Goal: Task Accomplishment & Management: Manage account settings

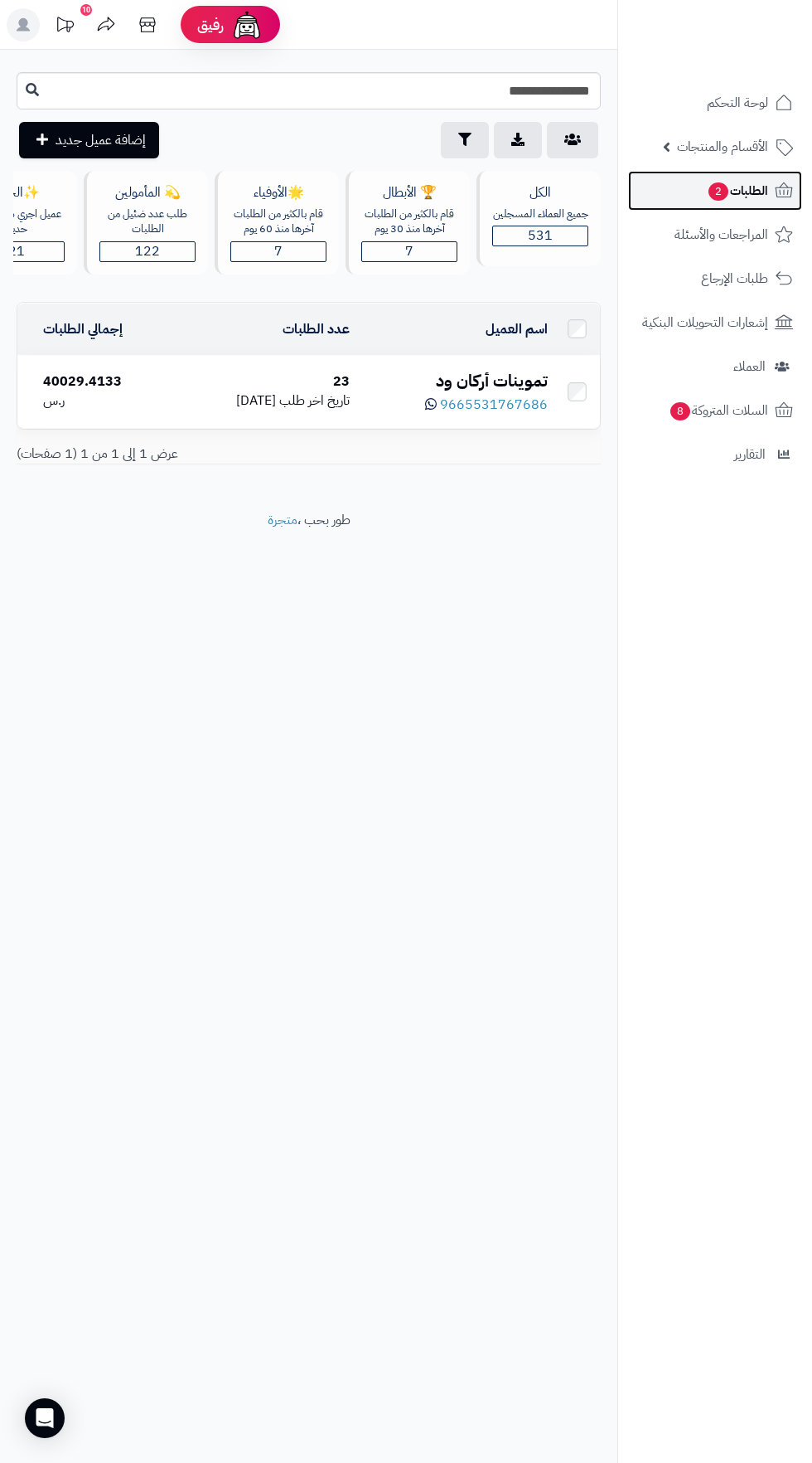
click at [761, 190] on span "الطلبات 2" at bounding box center [737, 191] width 61 height 23
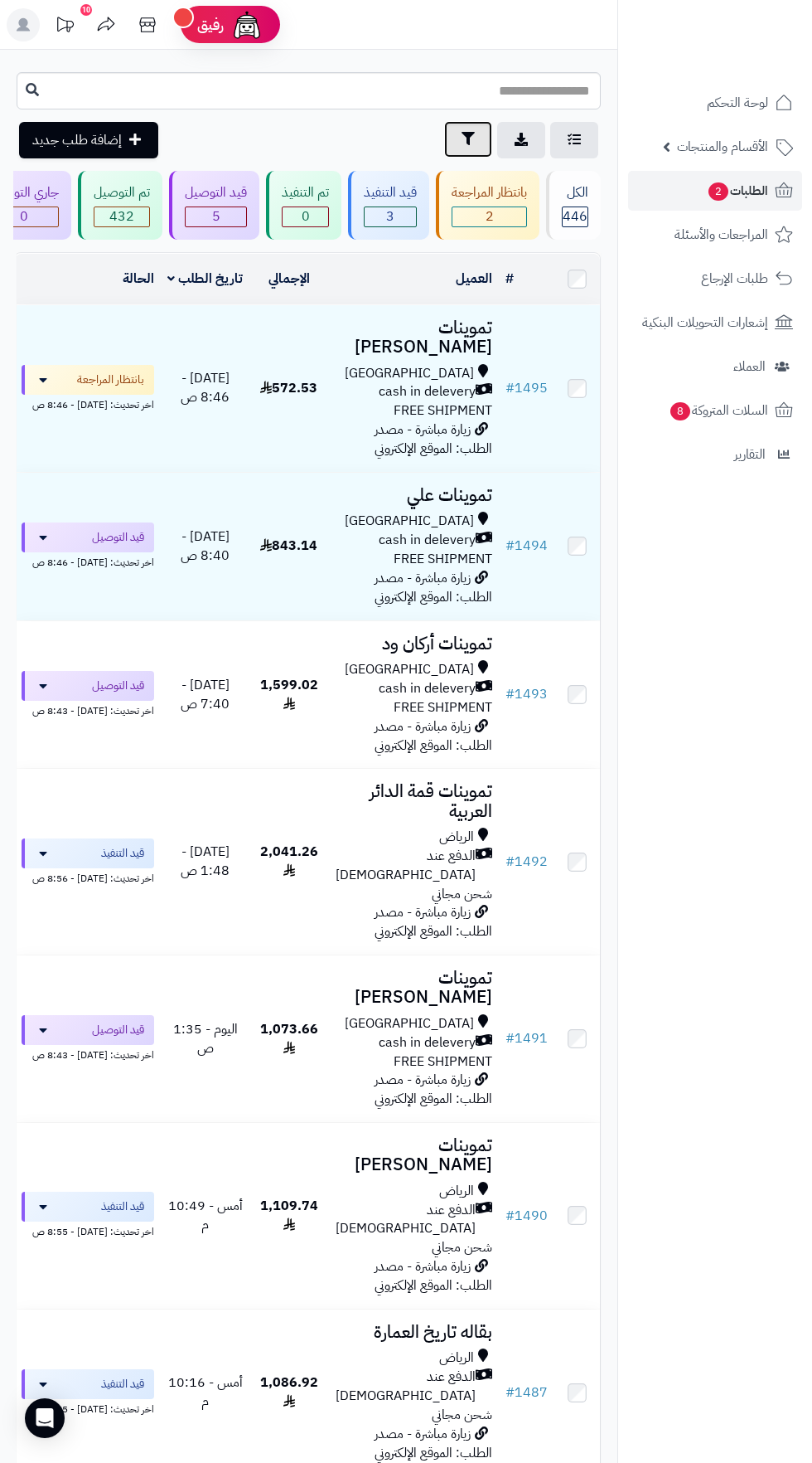
click at [467, 140] on icon "button" at bounding box center [468, 139] width 14 height 14
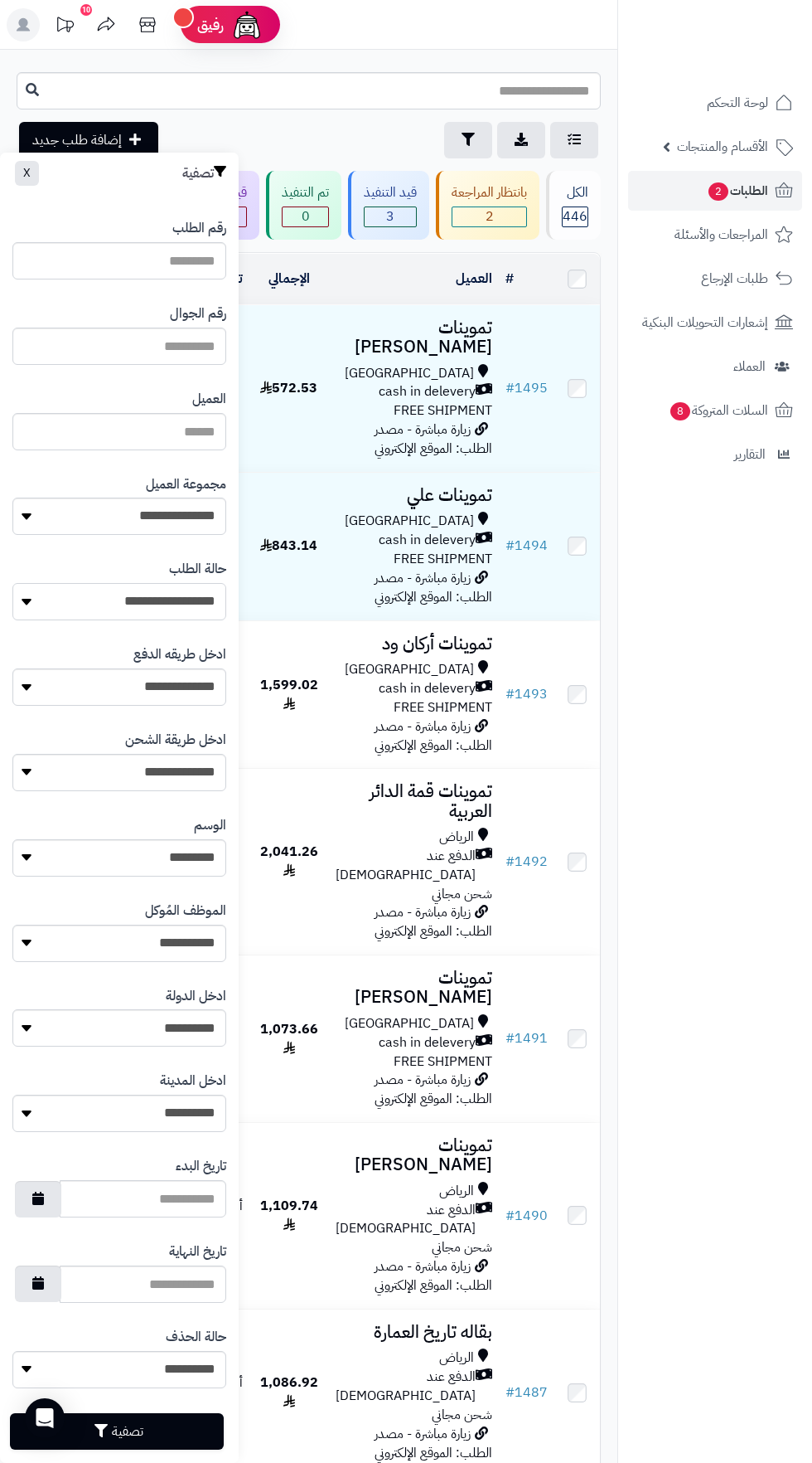
click at [184, 604] on select "**********" at bounding box center [119, 601] width 214 height 37
click at [186, 518] on select "**********" at bounding box center [119, 516] width 214 height 37
select select "*"
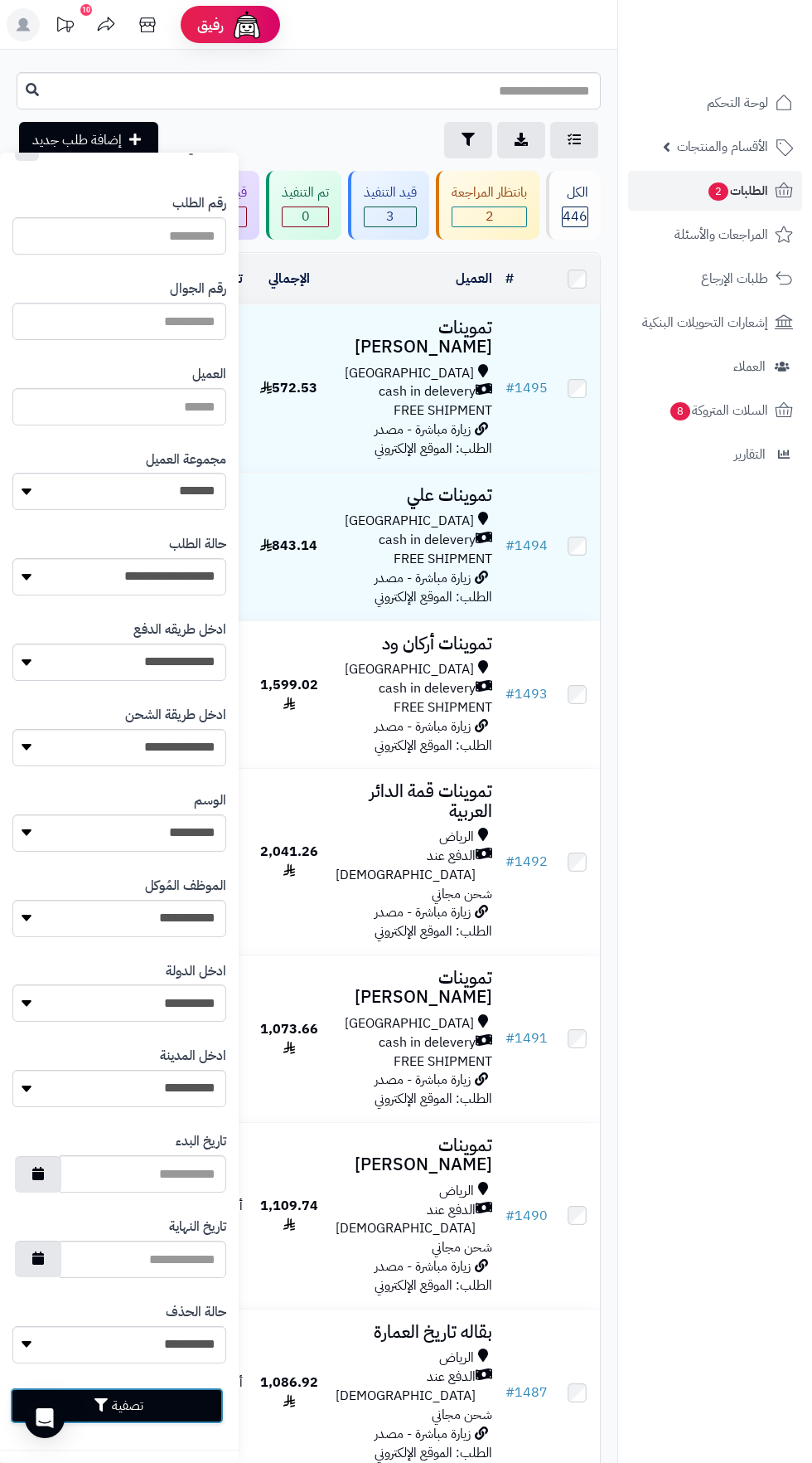
click at [141, 1409] on button "تصفية" at bounding box center [116, 1406] width 214 height 37
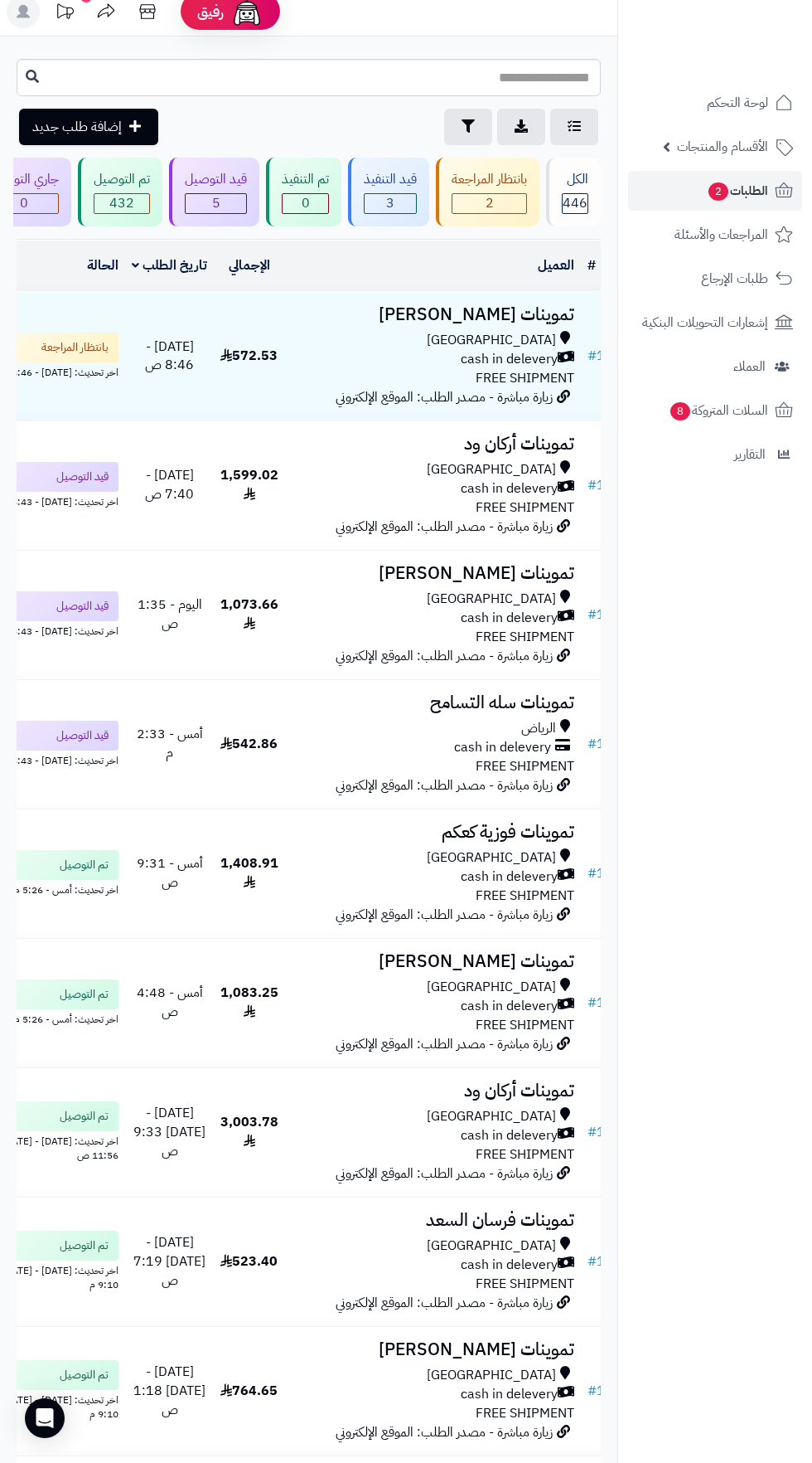
scroll to position [0, -95]
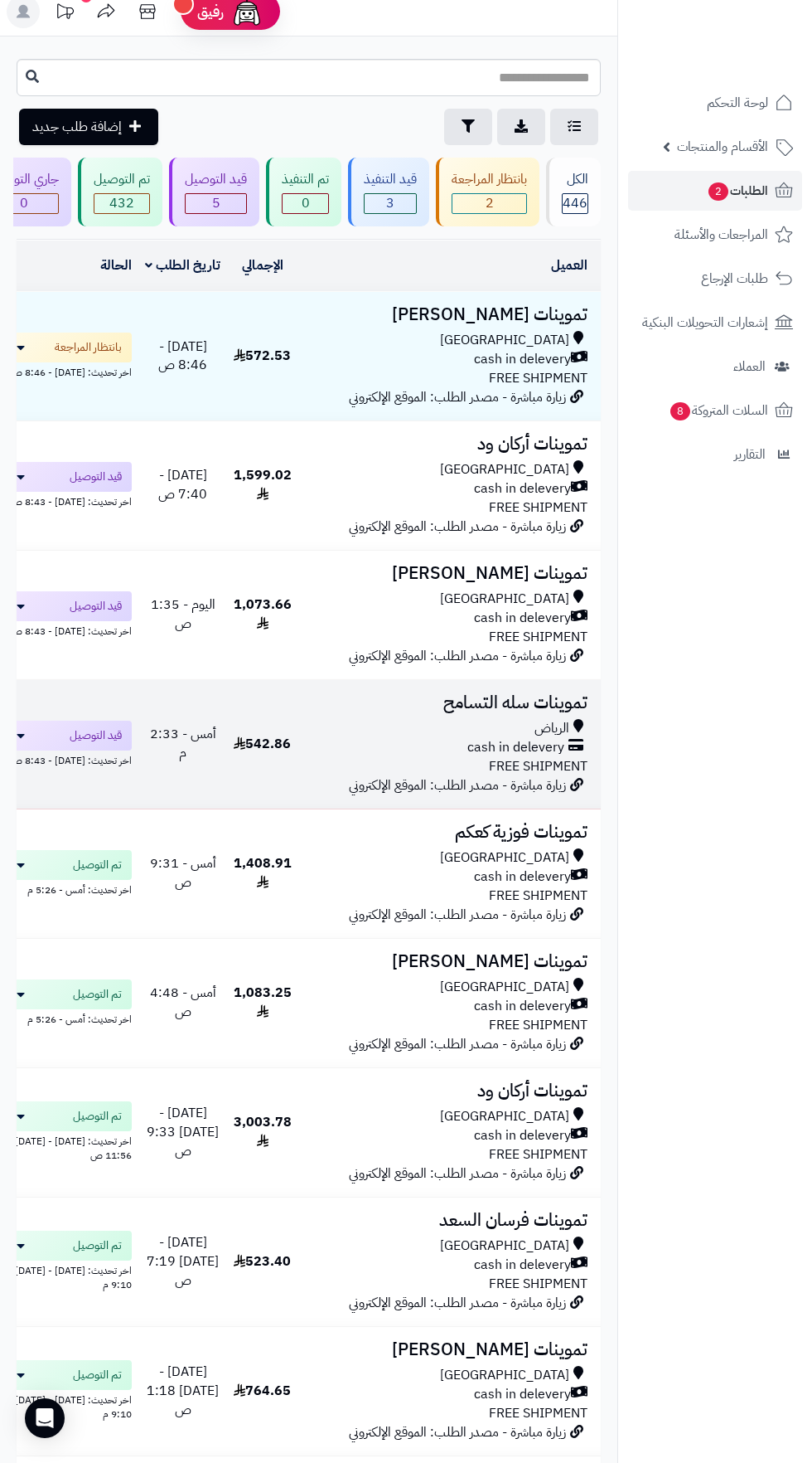
click at [496, 738] on span "cash in delevery" at bounding box center [515, 747] width 97 height 19
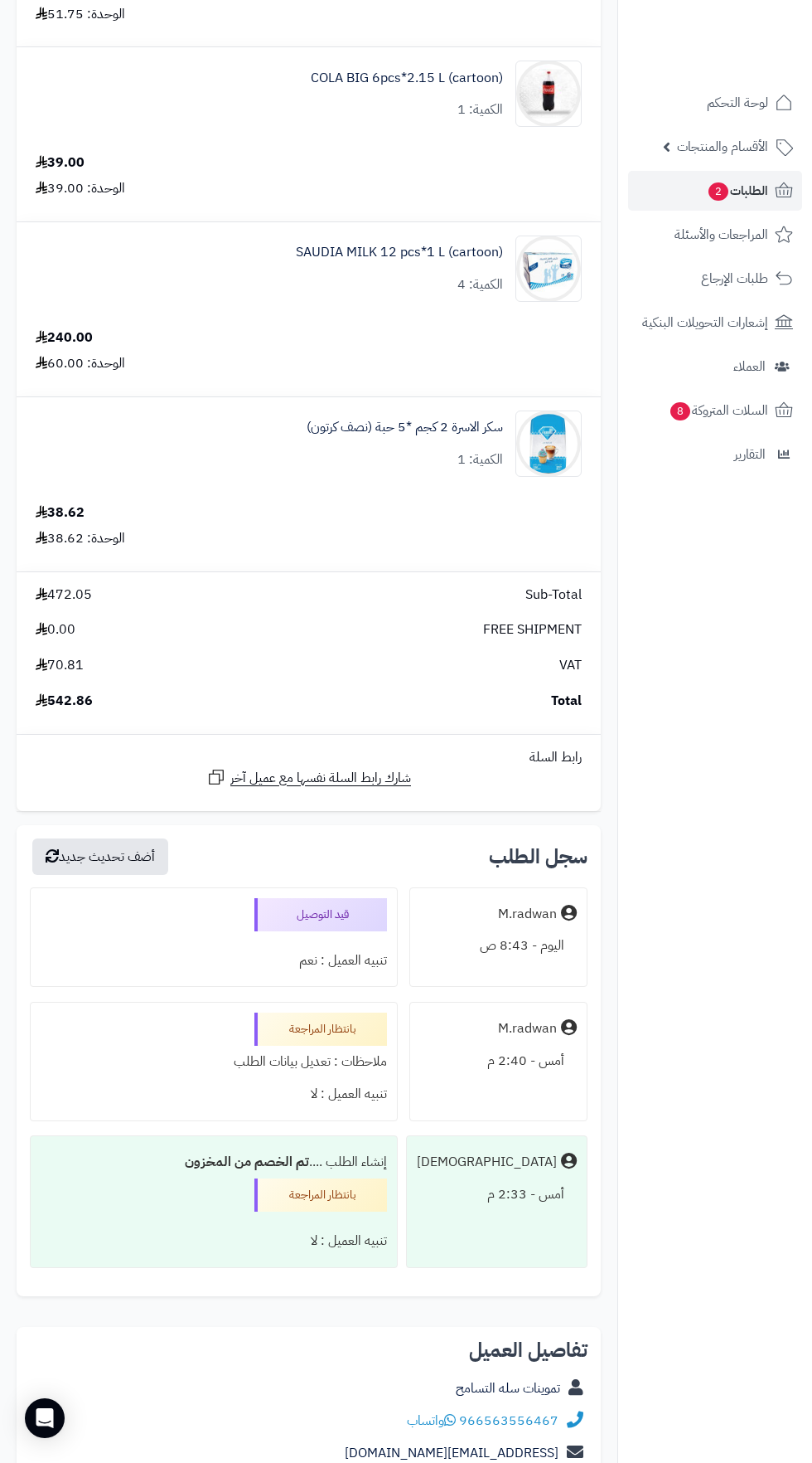
scroll to position [1578, 0]
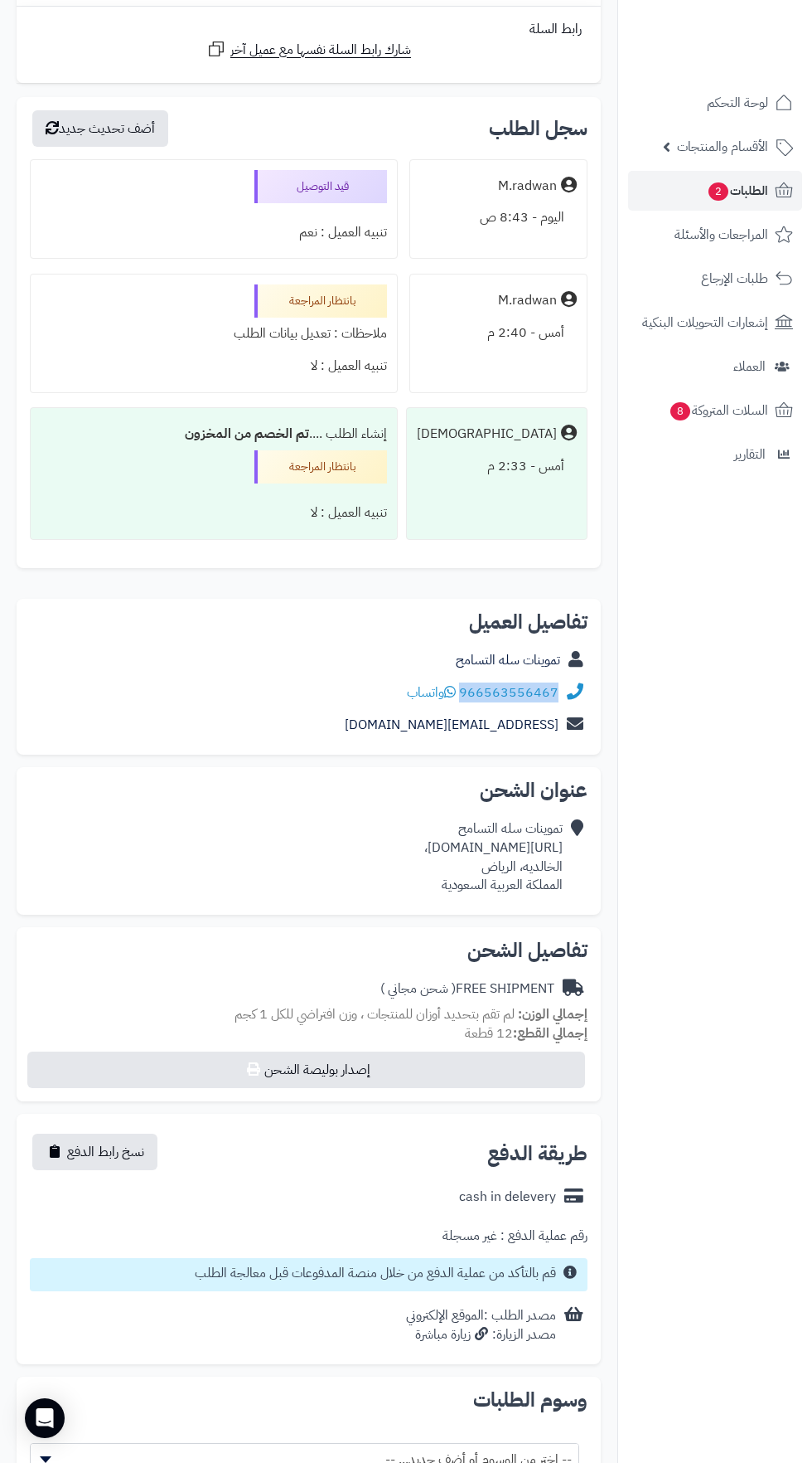
click at [686, 933] on nav "لوحة التحكم الأقسام والمنتجات المنتجات الأقسام الماركات مواصفات المنتجات مواصفا…" at bounding box center [714, 751] width 195 height 1463
click at [529, 687] on link "966563556467" at bounding box center [509, 692] width 100 height 20
copy link "966563556467"
click at [445, 985] on span "( شحن مجاني )" at bounding box center [419, 988] width 76 height 20
copy div "https://maps.app.goo.gl/Z1oMfF5jeLdAqMDdA،"
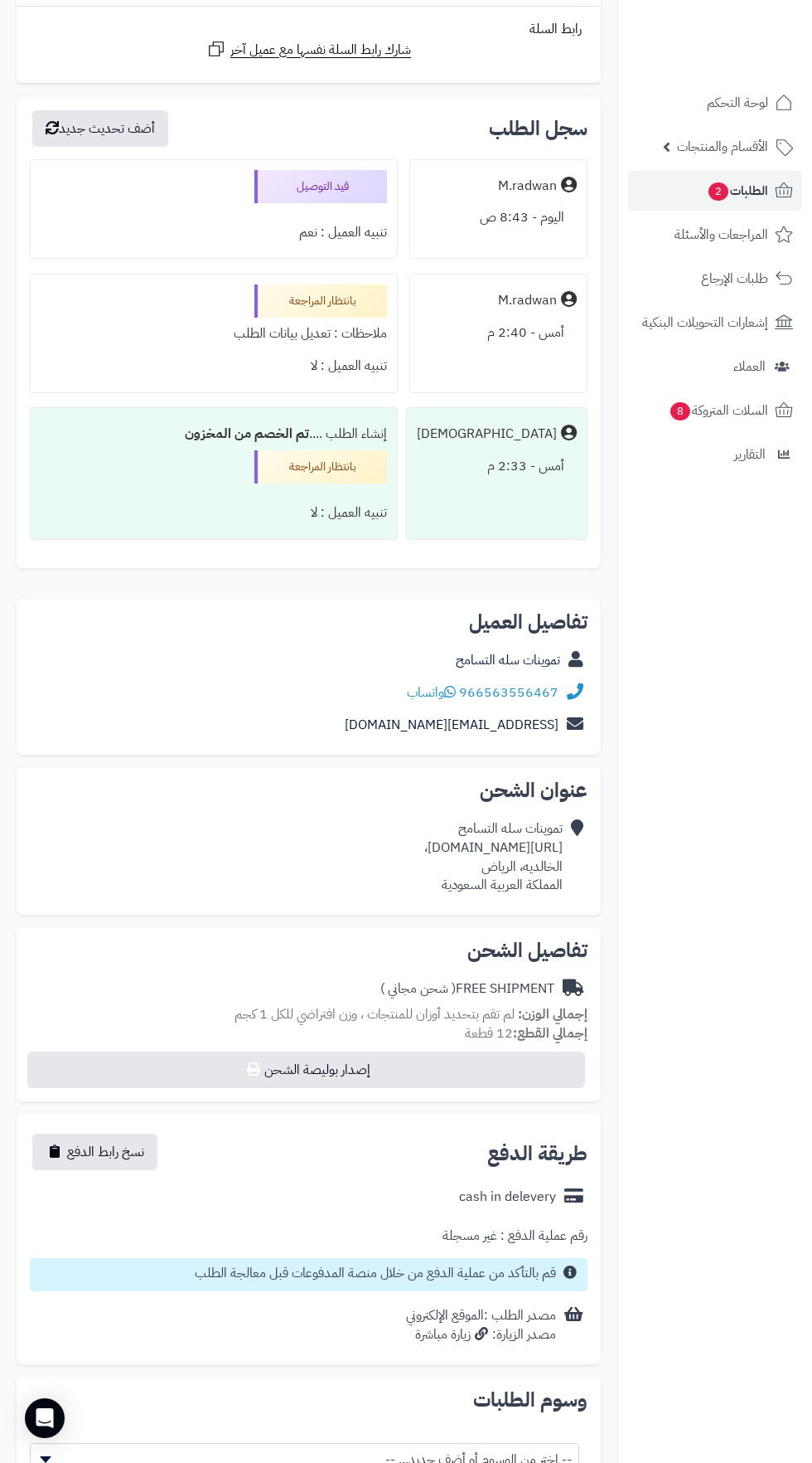
scroll to position [1680, 0]
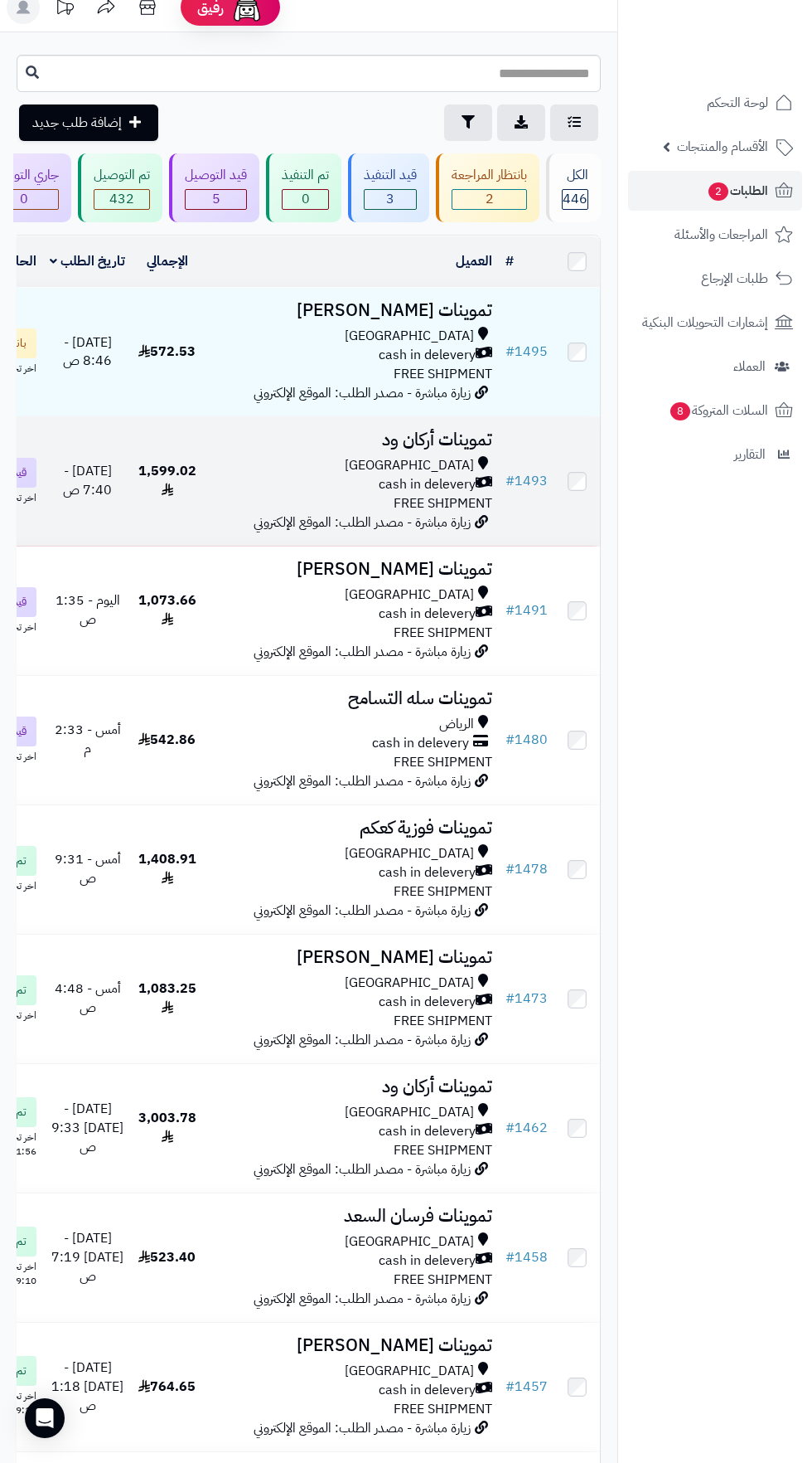
click at [381, 519] on span "زيارة مباشرة - مصدر الطلب: الموقع الإلكتروني" at bounding box center [362, 523] width 217 height 20
click at [325, 486] on div "cash in delevery" at bounding box center [351, 485] width 283 height 19
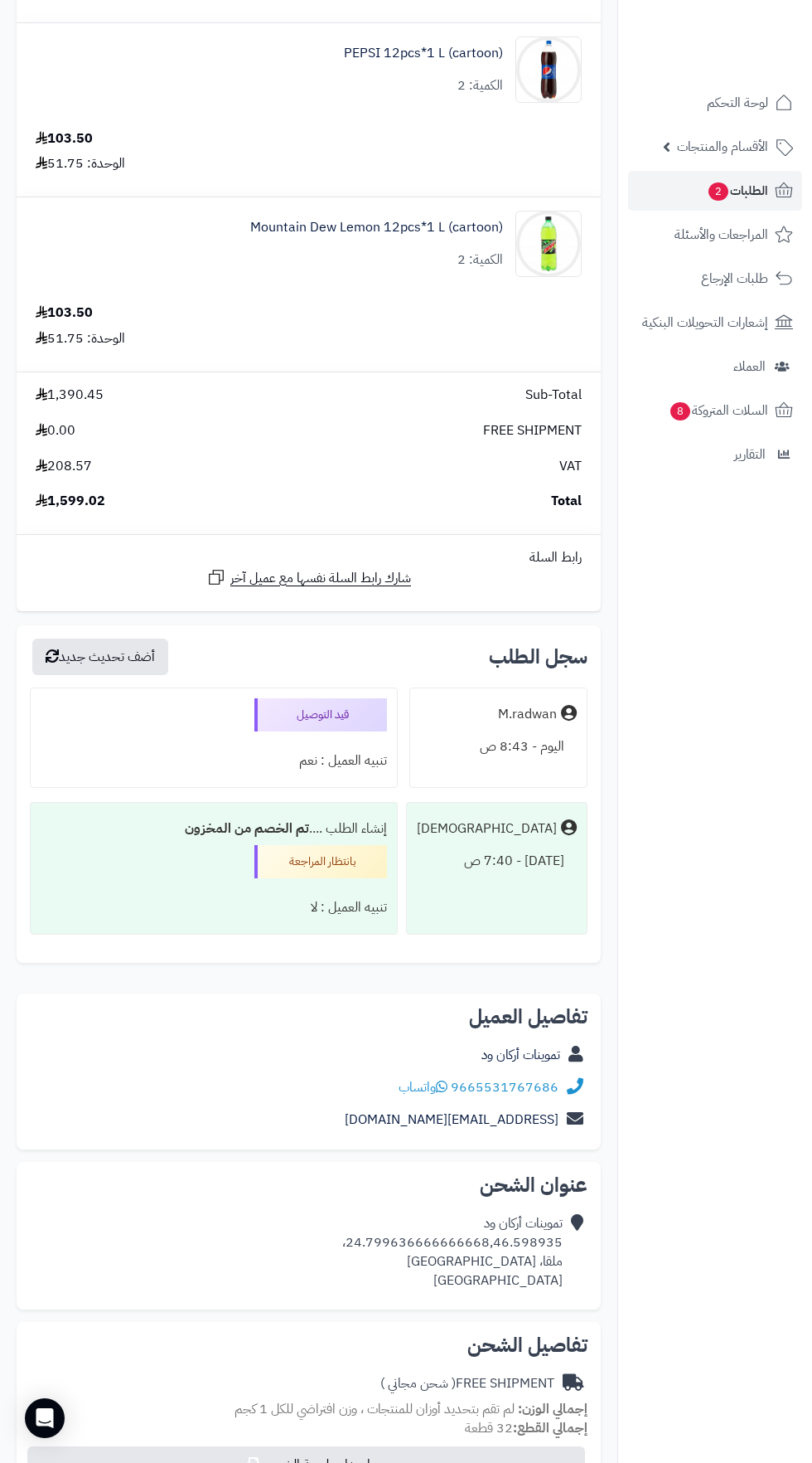
scroll to position [1707, 0]
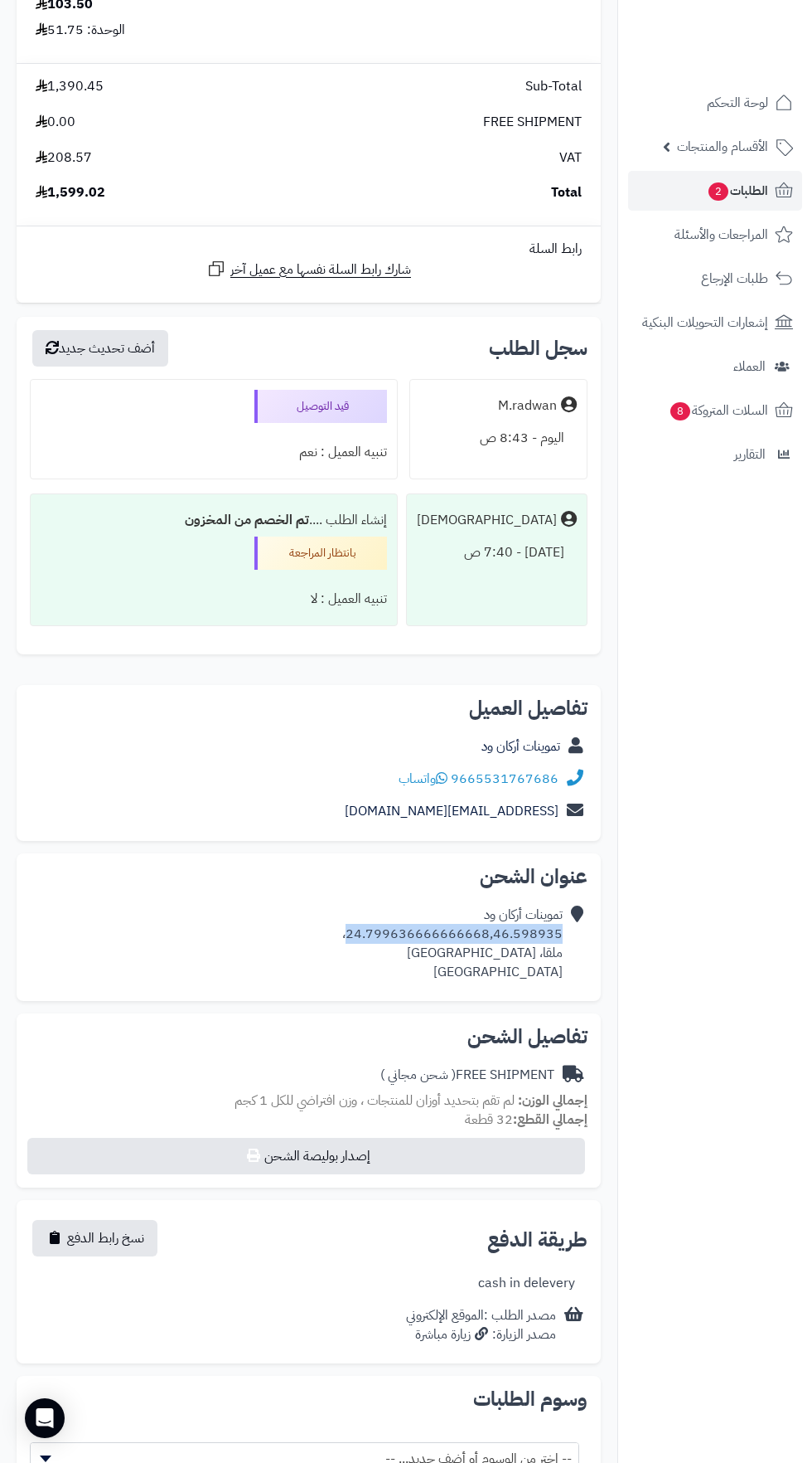
copy div "24.799636666666668,46.598935"
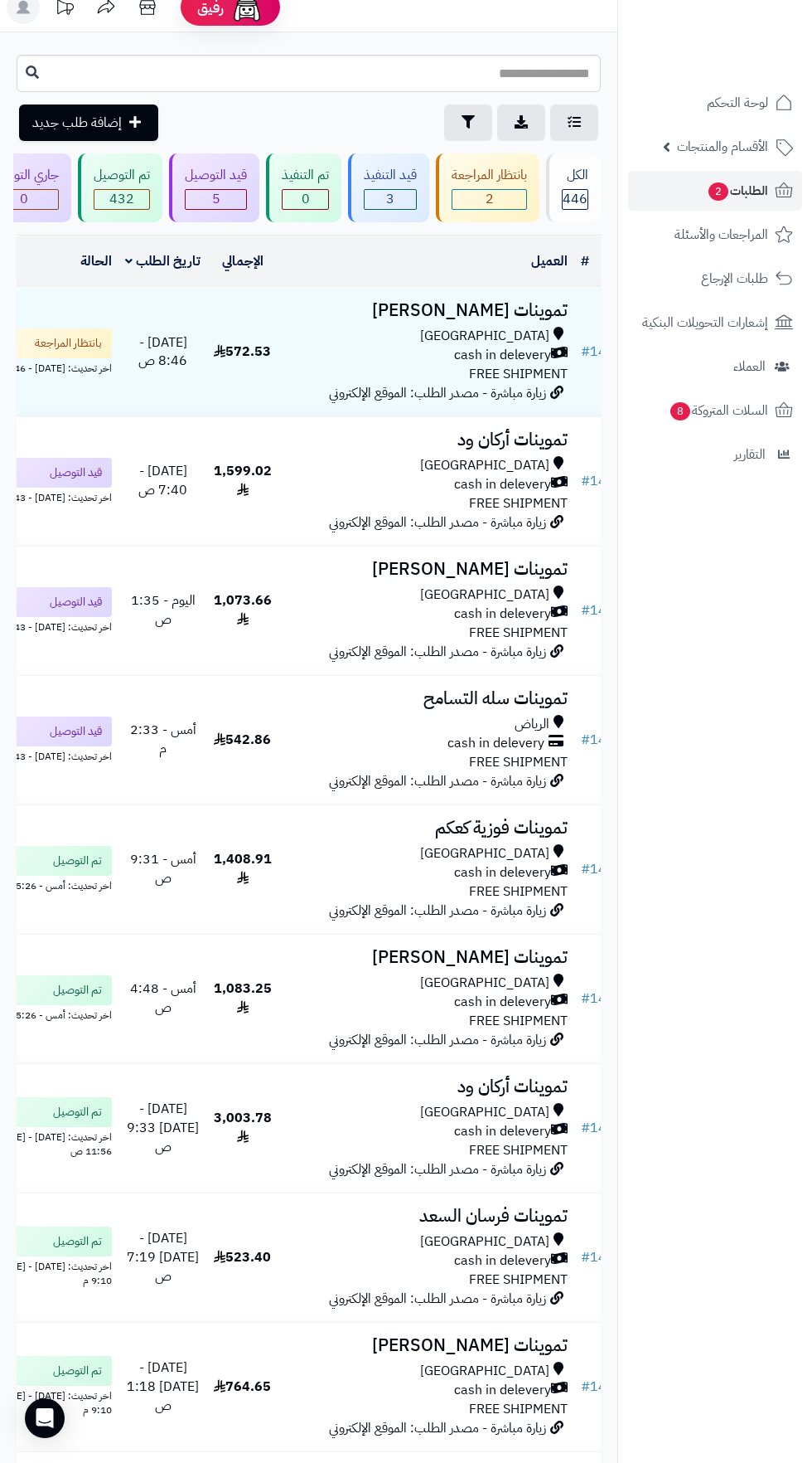
scroll to position [0, -78]
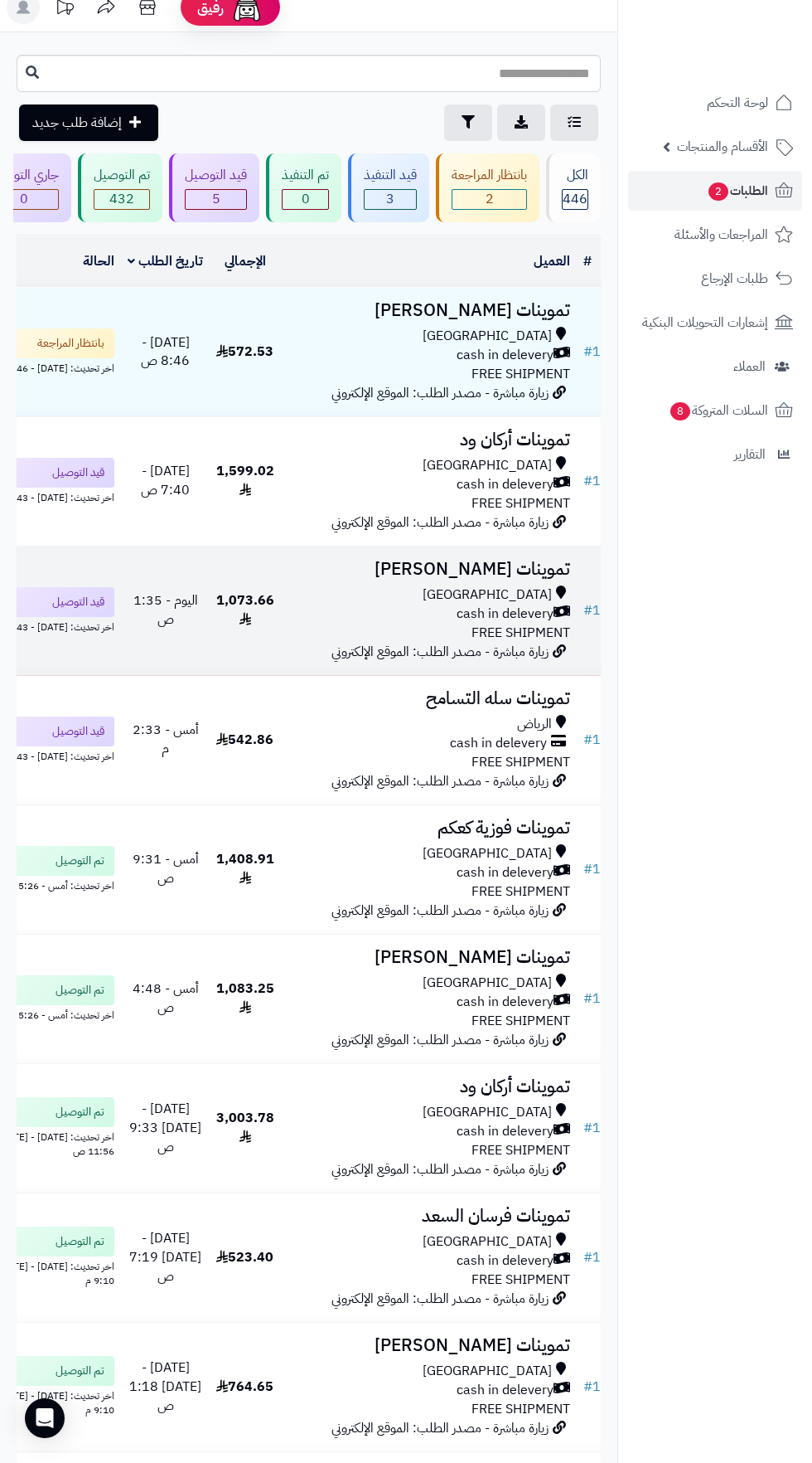
click at [482, 620] on span "cash in delevery" at bounding box center [505, 614] width 97 height 19
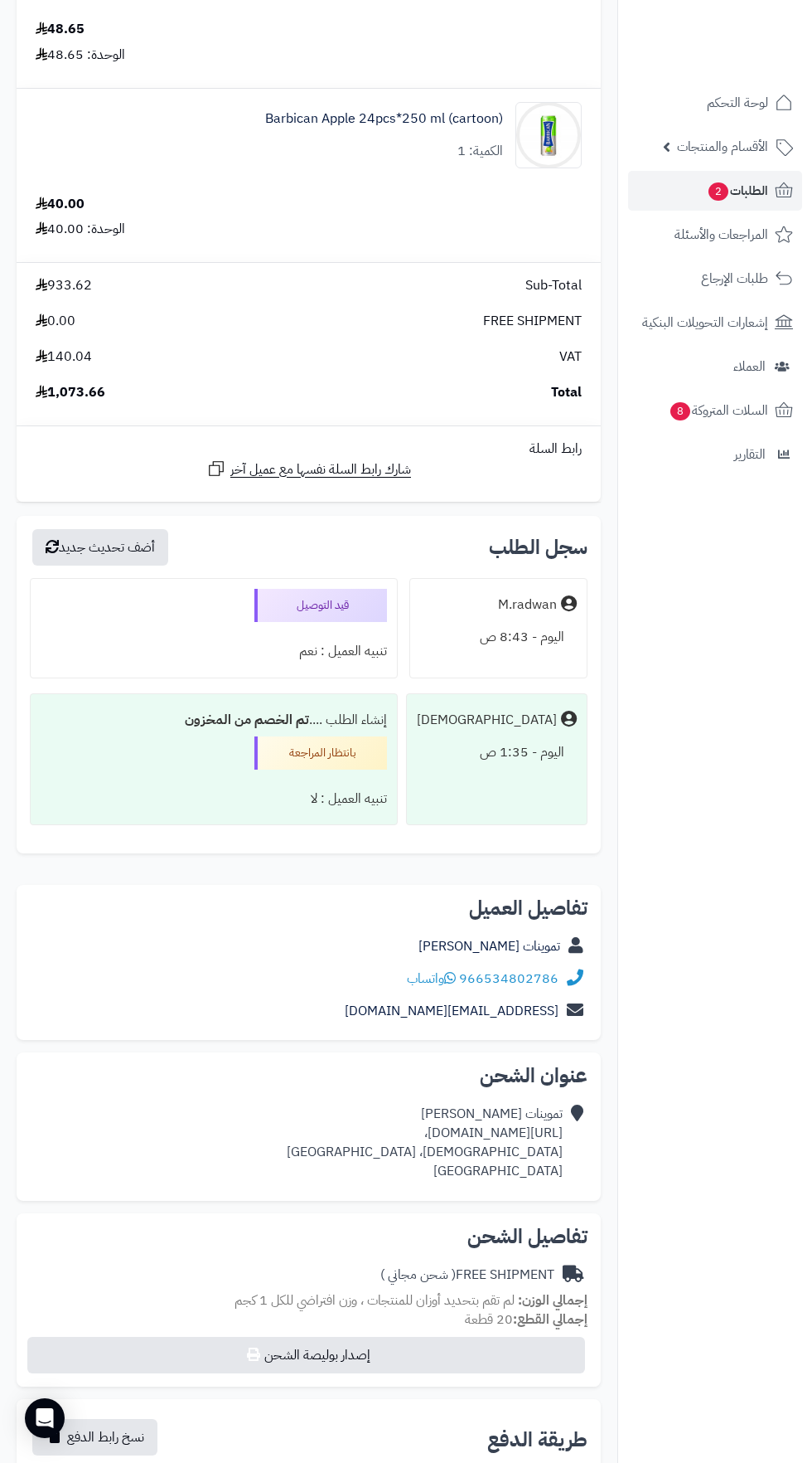
scroll to position [2581, 0]
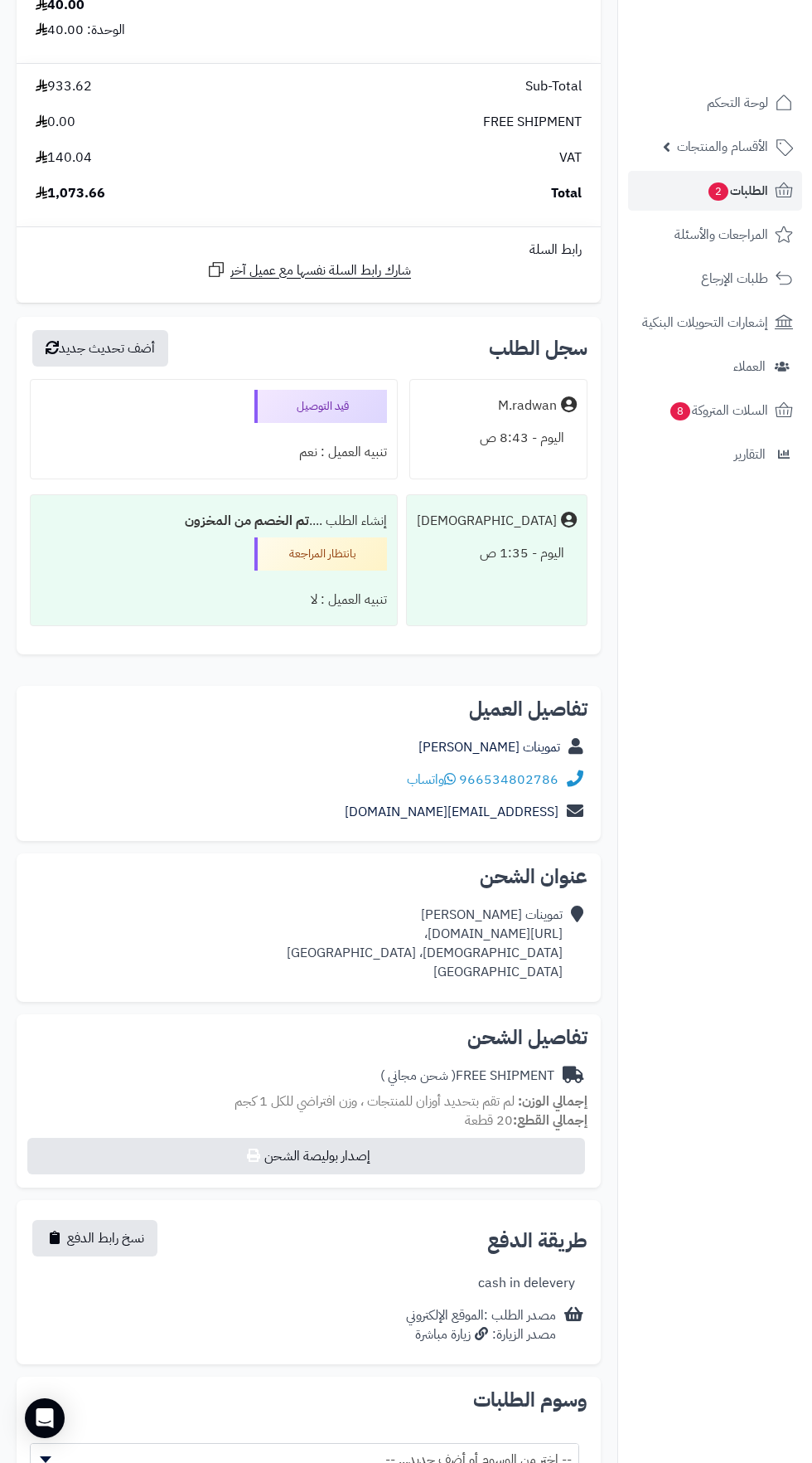
copy div "[URL][DOMAIN_NAME]،"
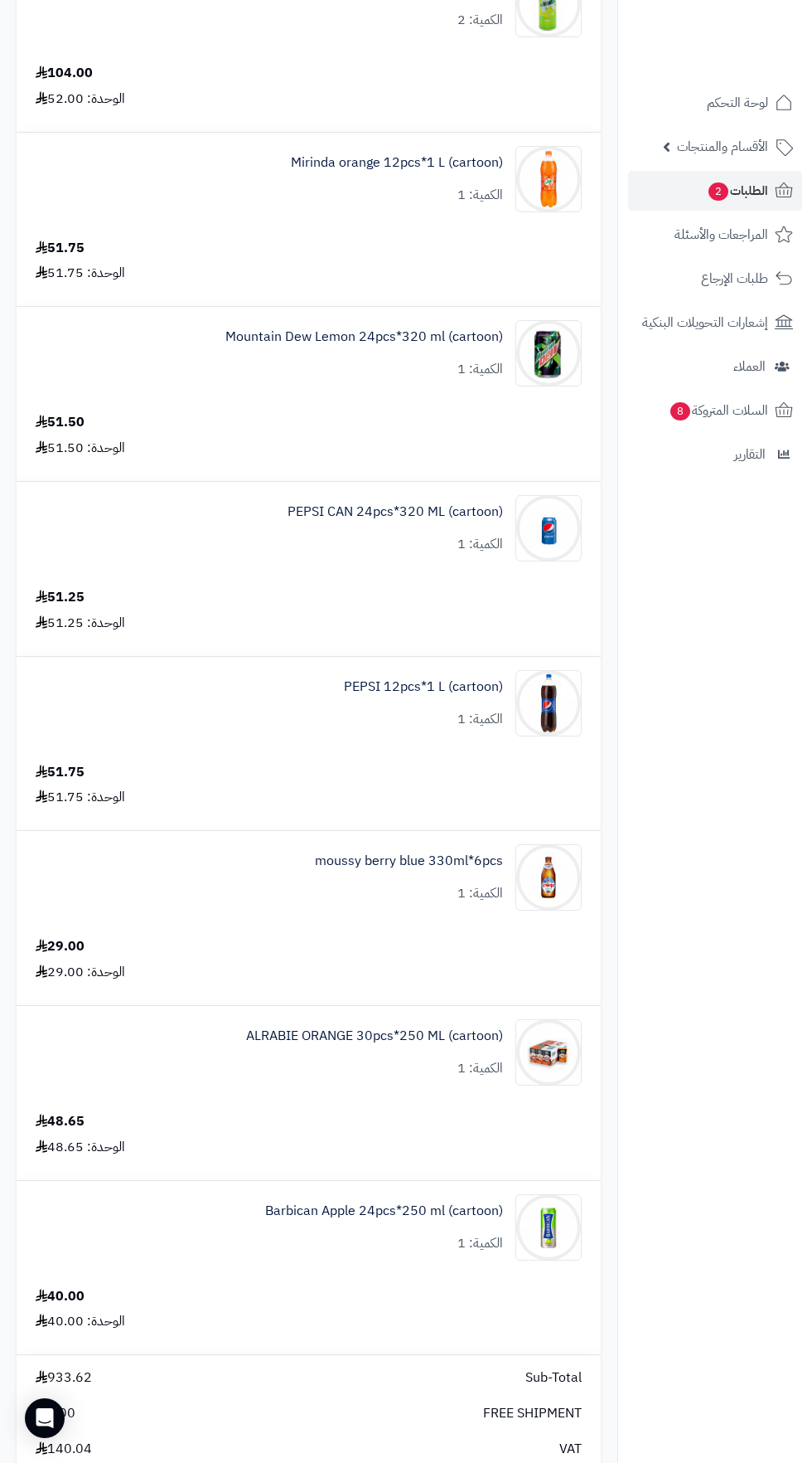
scroll to position [1097, 0]
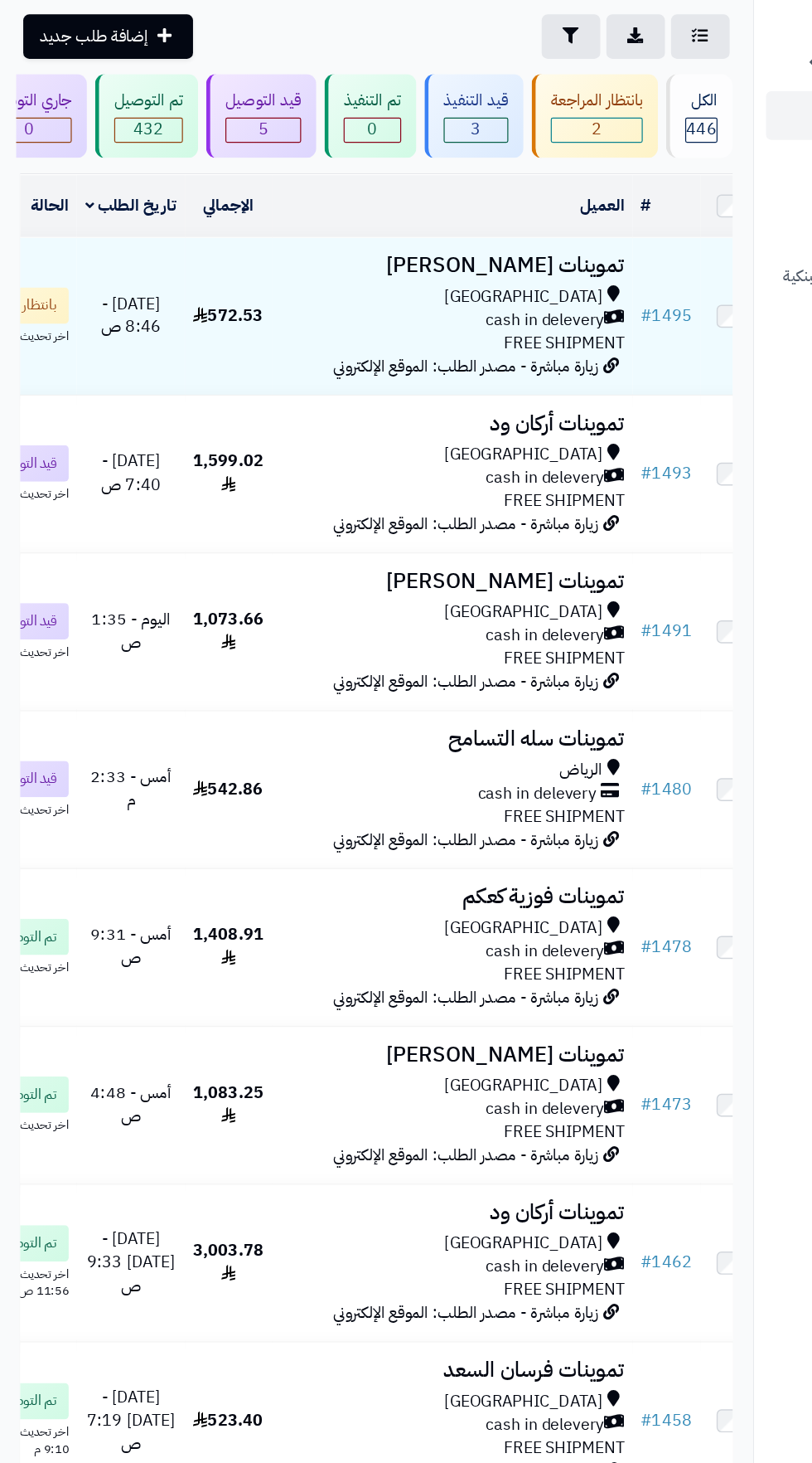
scroll to position [0, -3]
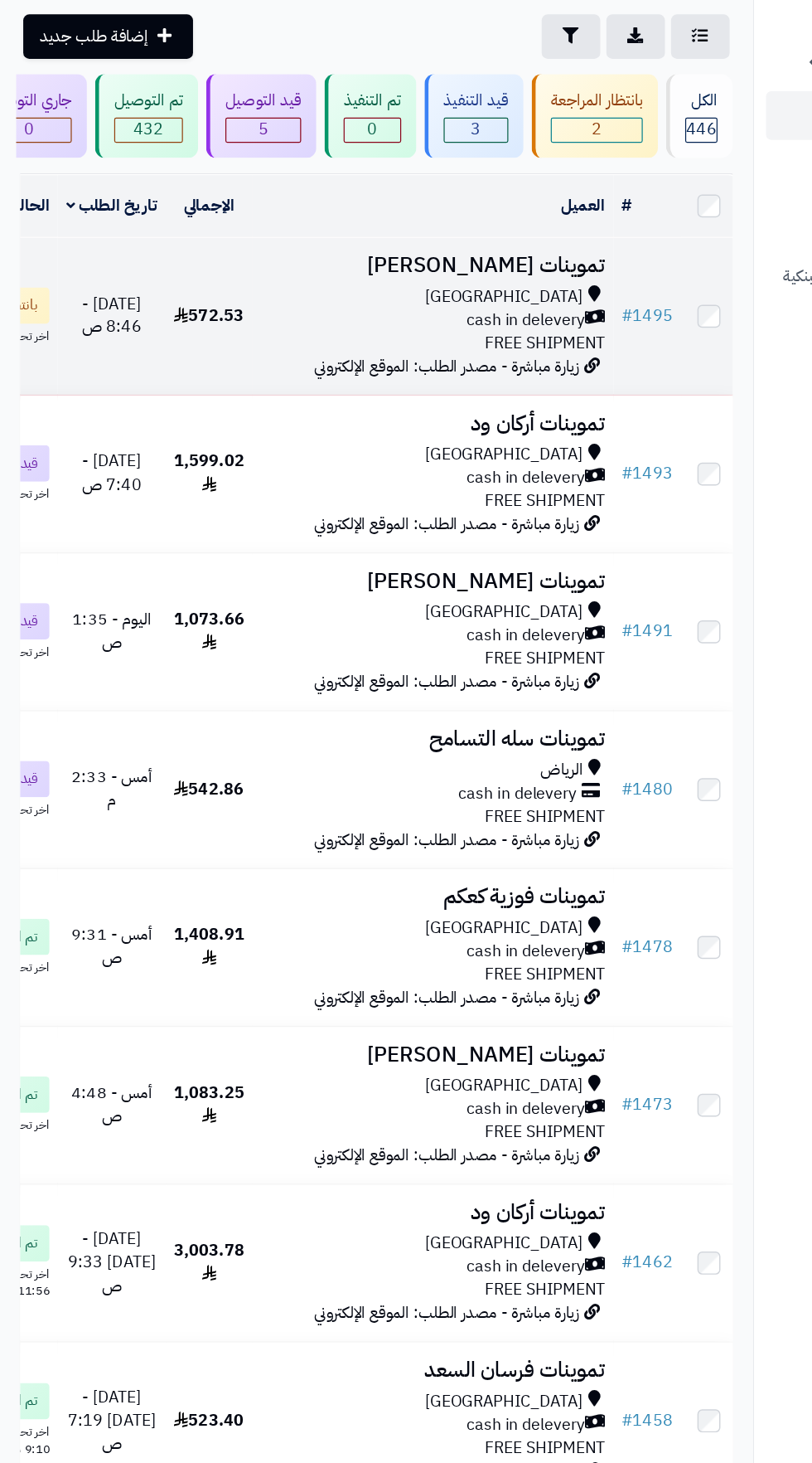
click at [274, 353] on div "cash in delevery" at bounding box center [356, 359] width 283 height 19
click at [344, 352] on div "cash in delevery" at bounding box center [356, 359] width 283 height 19
